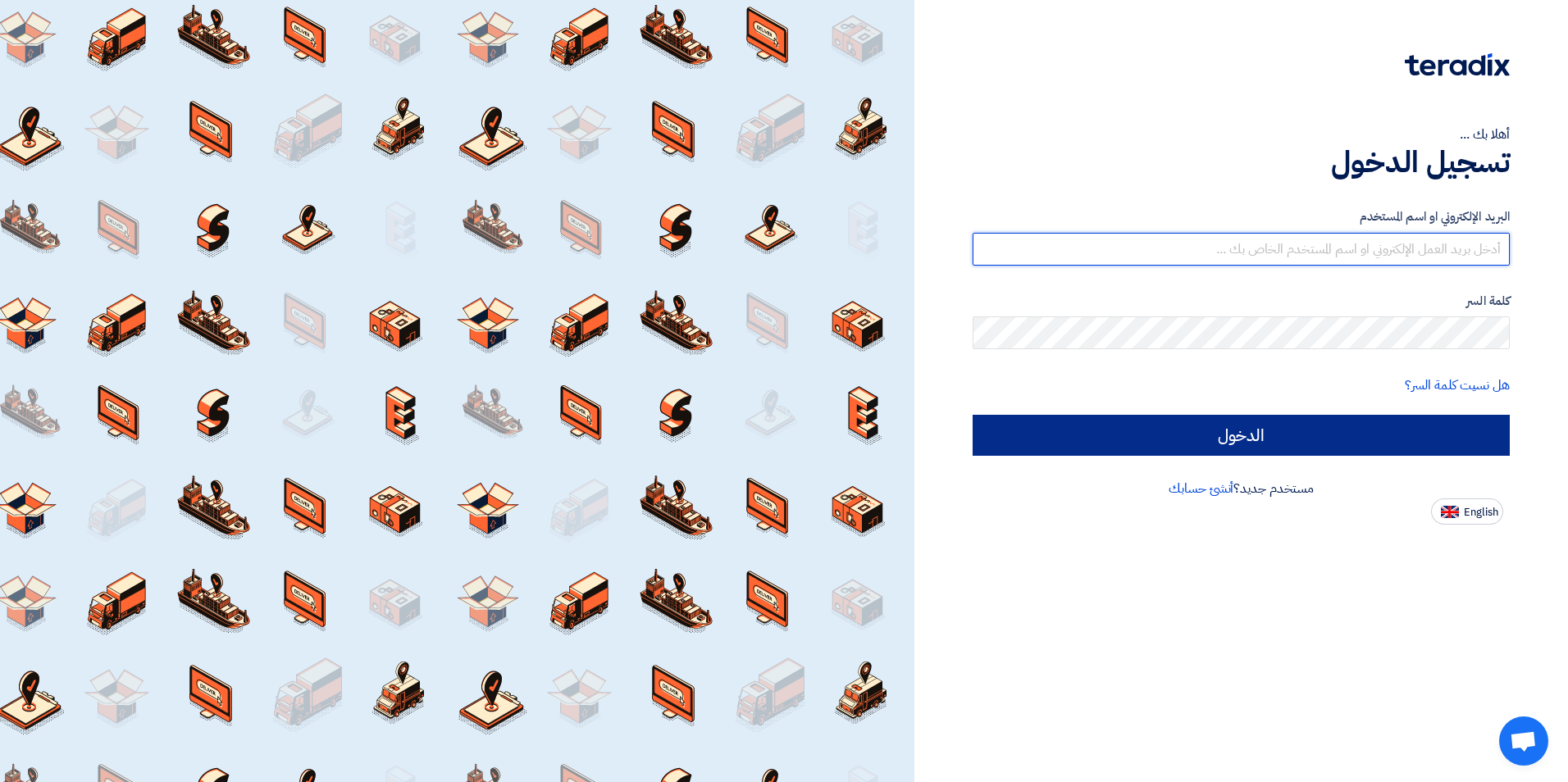
type input "[PERSON_NAME][EMAIL_ADDRESS][DOMAIN_NAME]"
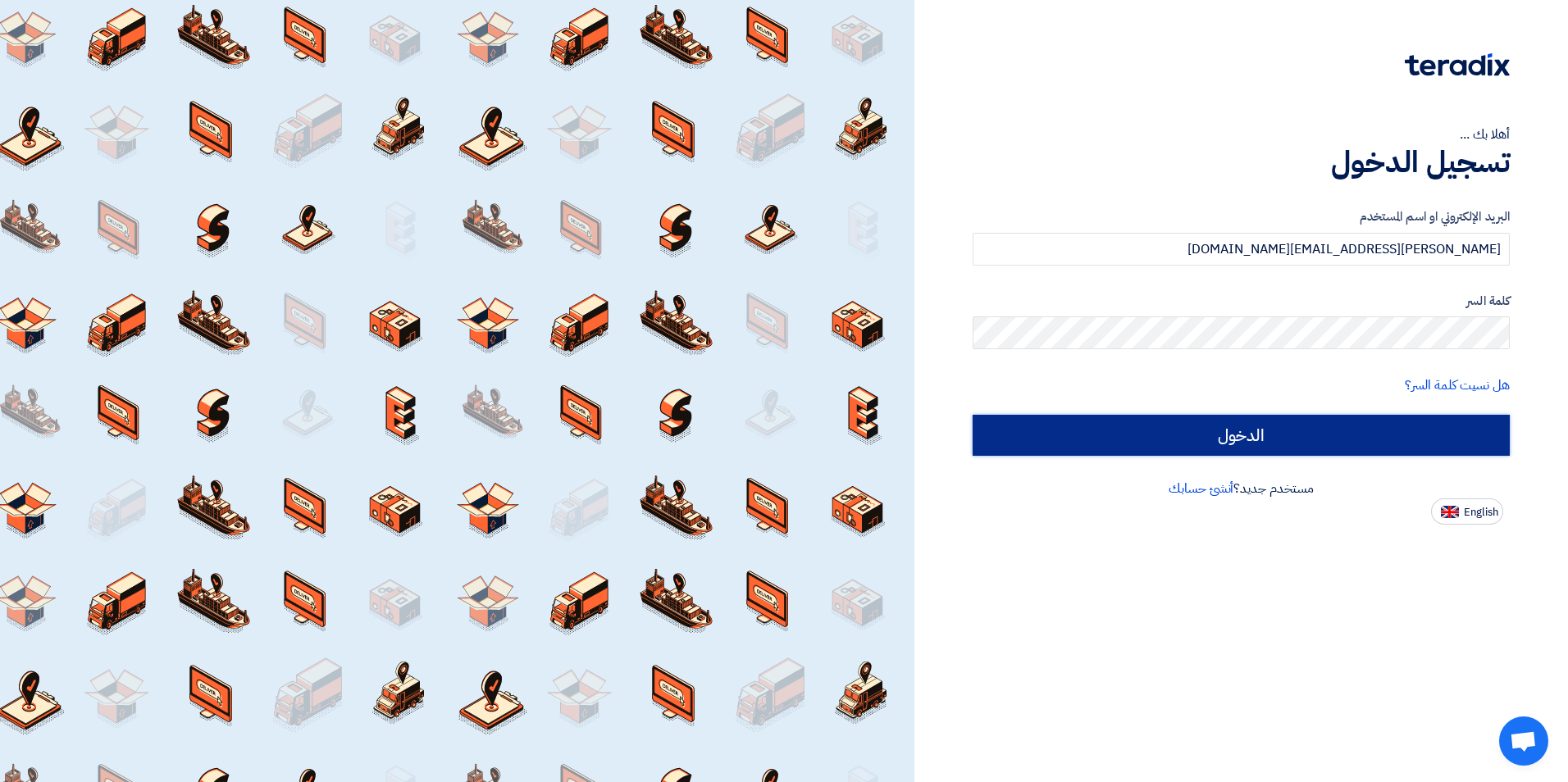
click at [1235, 442] on input "الدخول" at bounding box center [1241, 435] width 537 height 41
type input "Sign in"
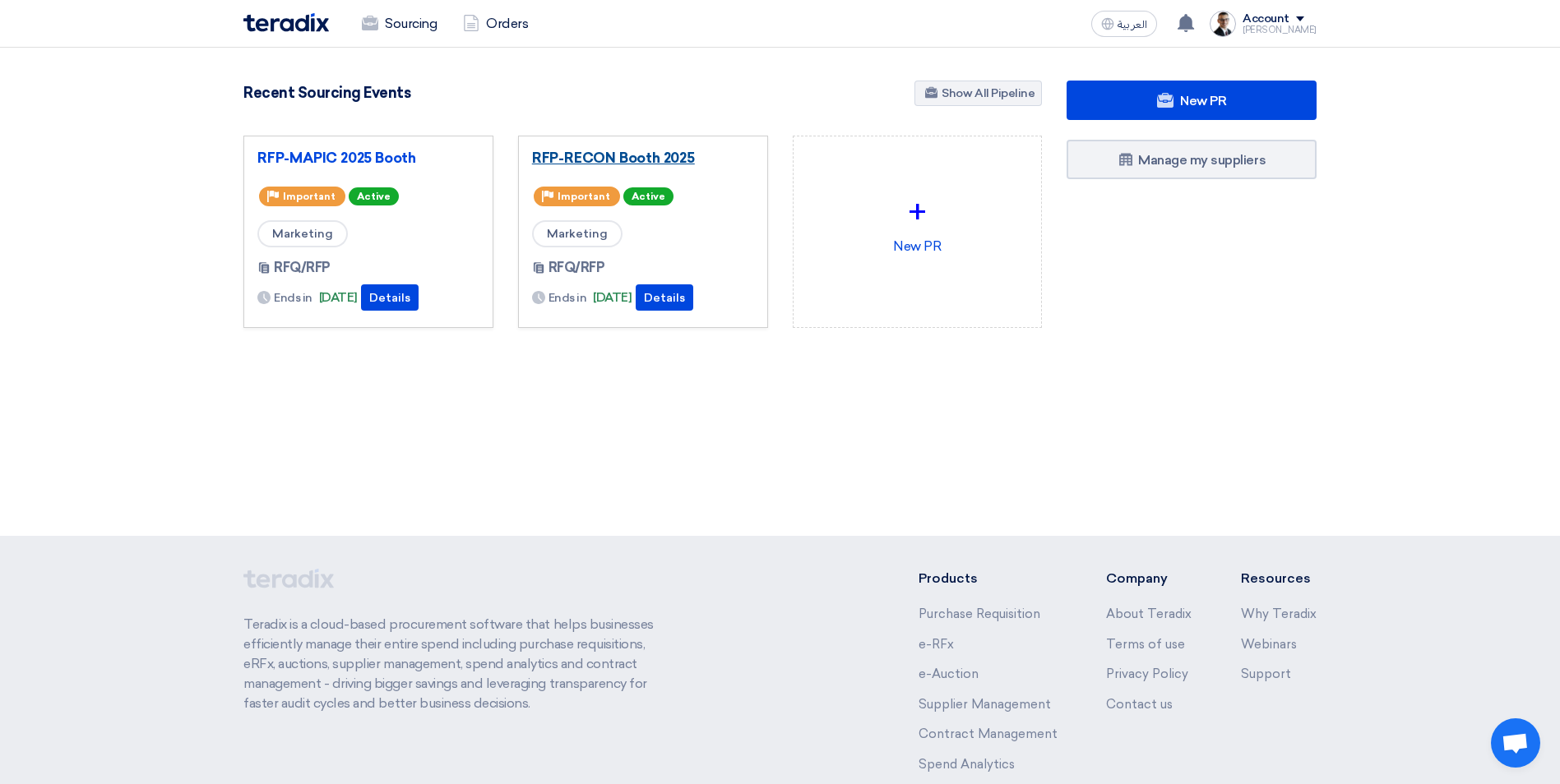
click at [683, 158] on link "RFP-RECON Booth 2025" at bounding box center [643, 158] width 222 height 16
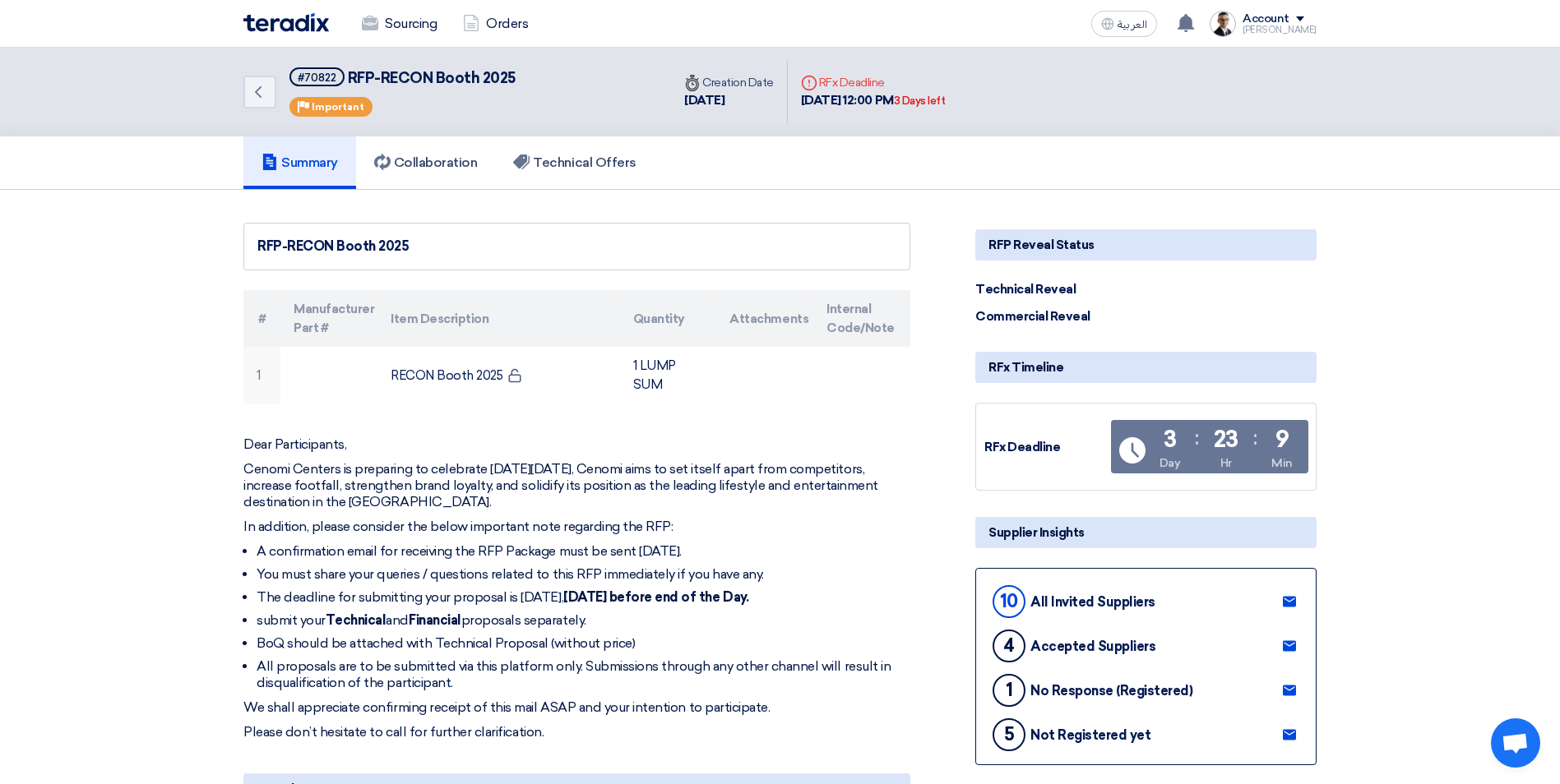
click at [1292, 649] on use at bounding box center [1289, 646] width 14 height 11
click at [269, 110] on div "Back #70822 RFP-RECON Booth 2025 Priority Important" at bounding box center [457, 92] width 427 height 89
click at [264, 101] on icon "Back" at bounding box center [258, 92] width 20 height 20
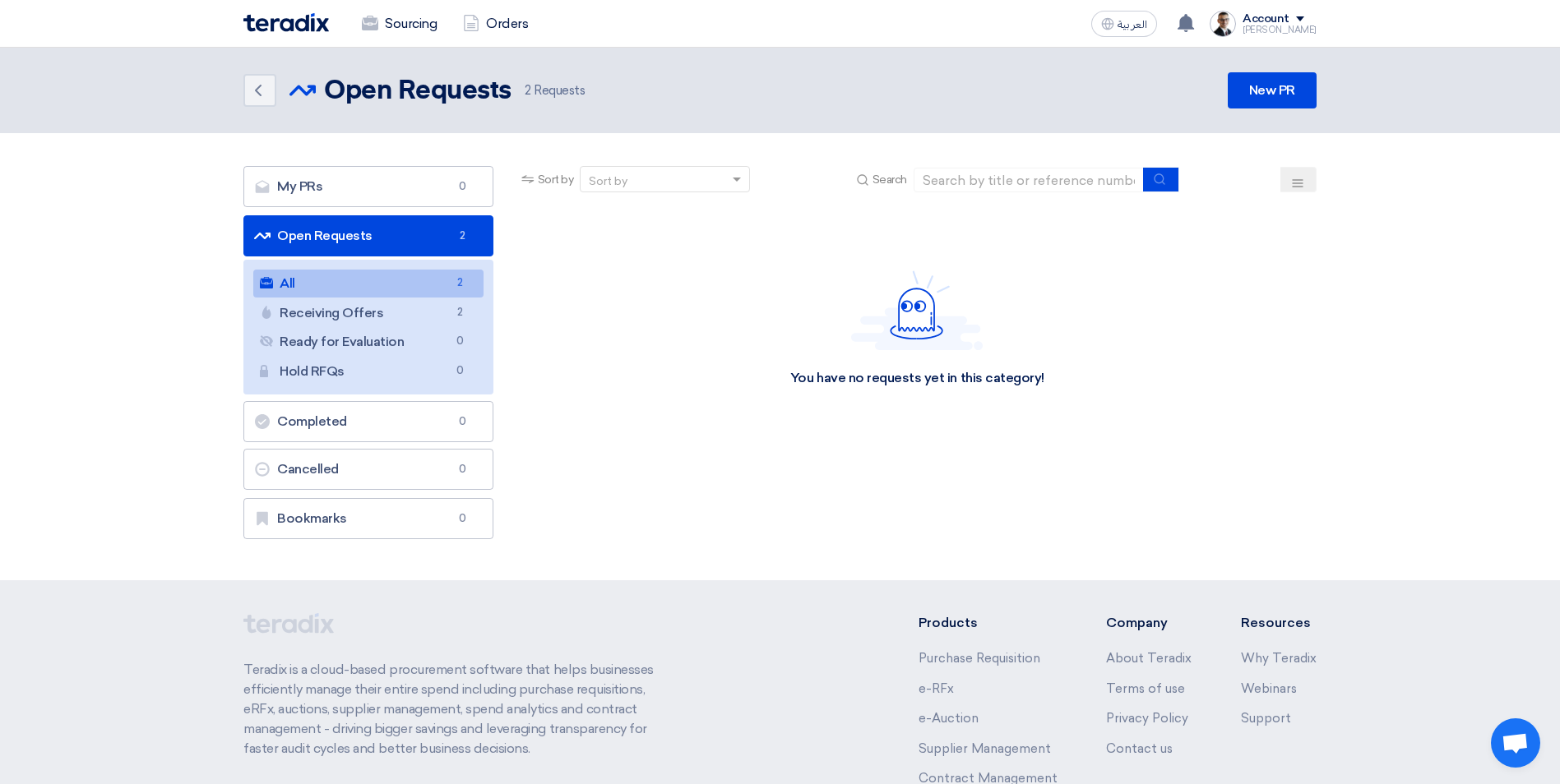
click at [292, 24] on img at bounding box center [286, 23] width 85 height 19
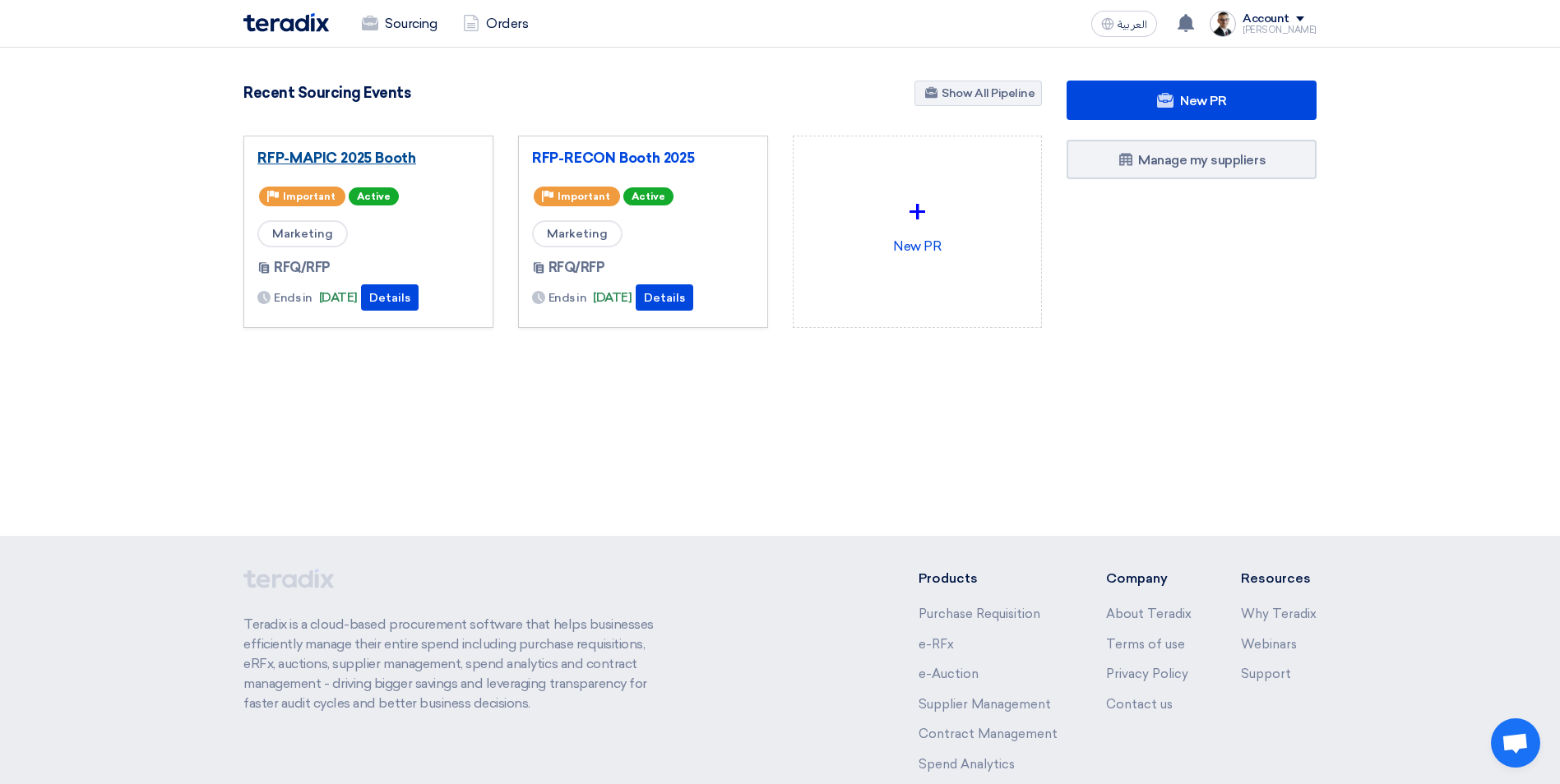
click at [378, 153] on link "RFP-MAPIC 2025 Booth" at bounding box center [368, 158] width 222 height 16
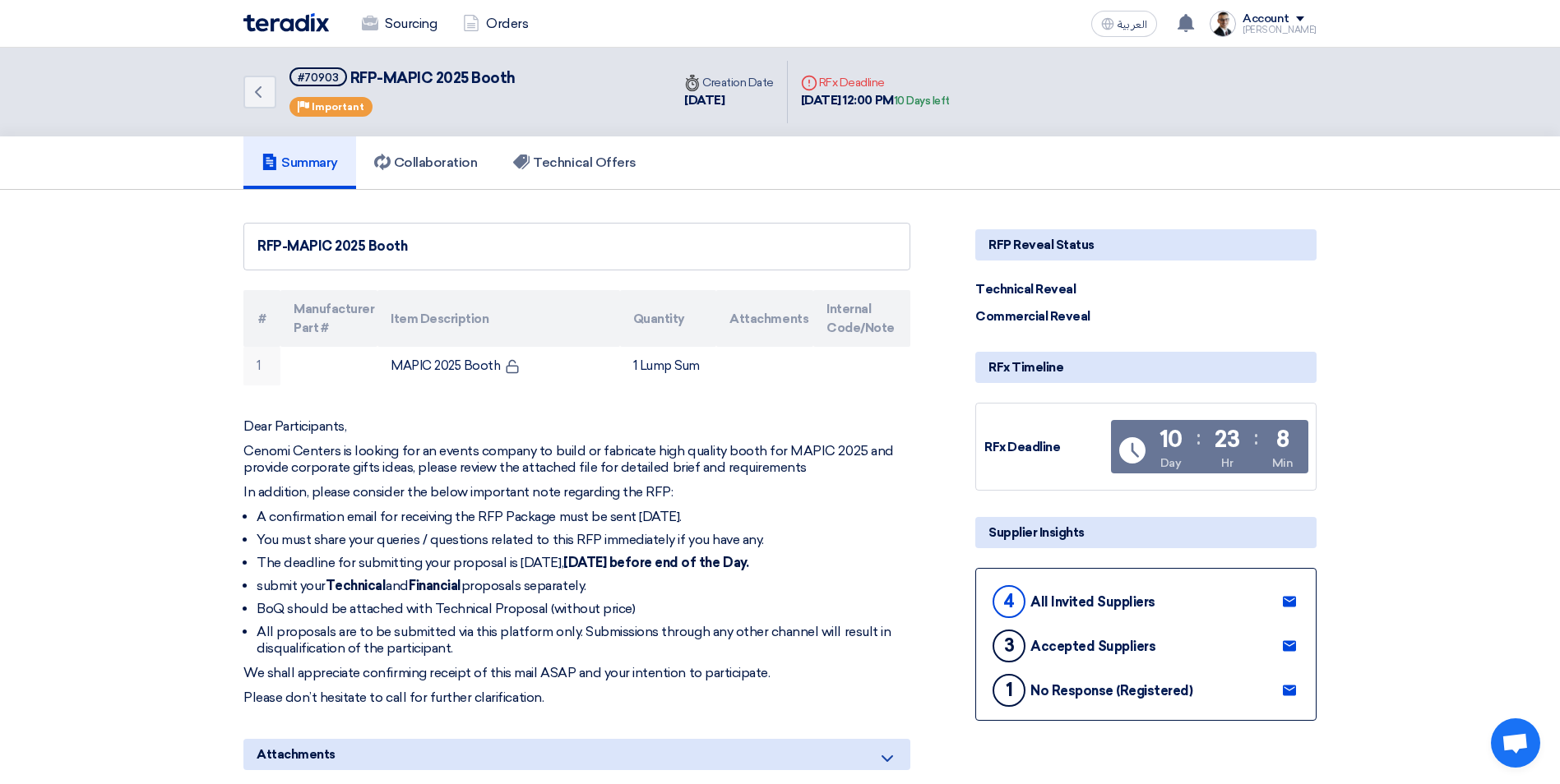
click at [1292, 643] on use at bounding box center [1289, 646] width 14 height 11
